Goal: Navigation & Orientation: Go to known website

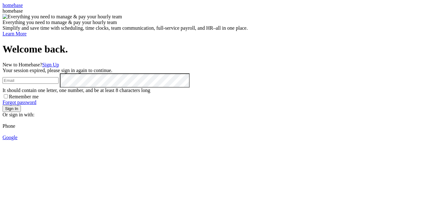
click at [59, 77] on input "email" at bounding box center [31, 80] width 56 height 7
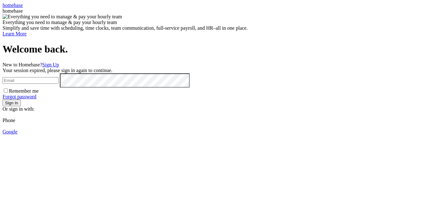
click at [59, 77] on input "email" at bounding box center [31, 80] width 56 height 7
type input "mp"
click at [21, 106] on button "Sign In" at bounding box center [12, 103] width 18 height 7
